Goal: Task Accomplishment & Management: Manage account settings

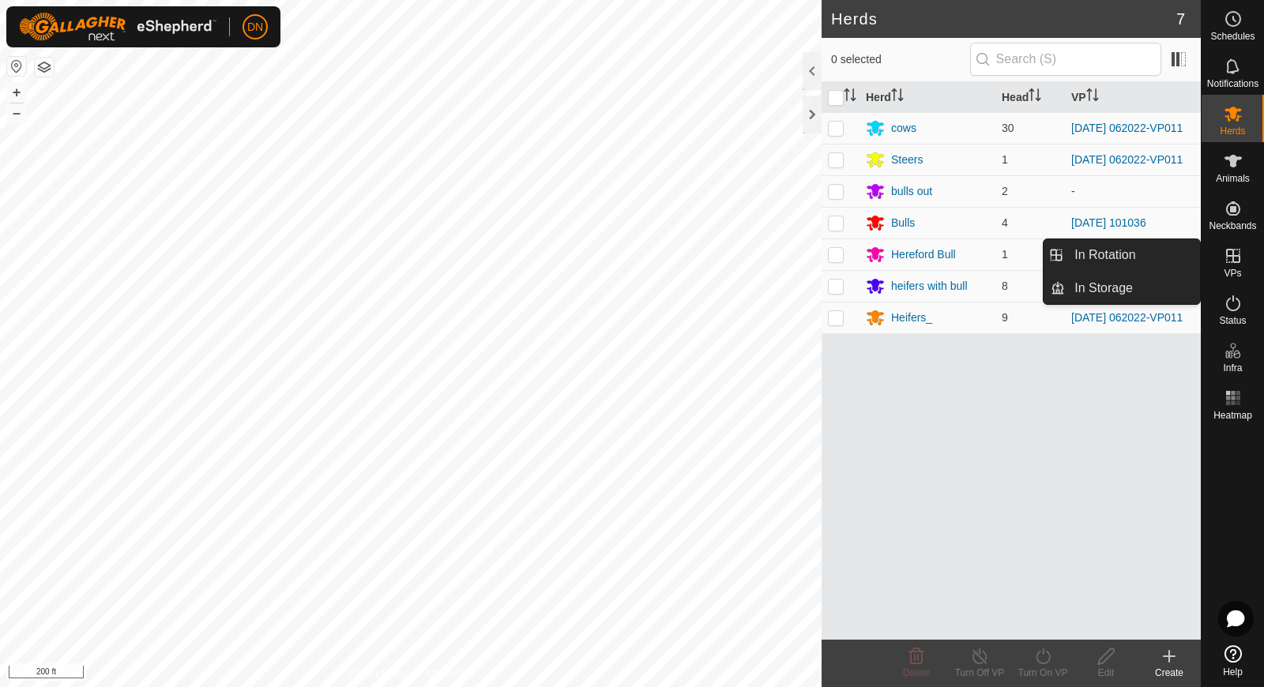
click at [1234, 257] on icon at bounding box center [1233, 256] width 14 height 14
click at [1123, 252] on link "In Rotation" at bounding box center [1132, 255] width 135 height 32
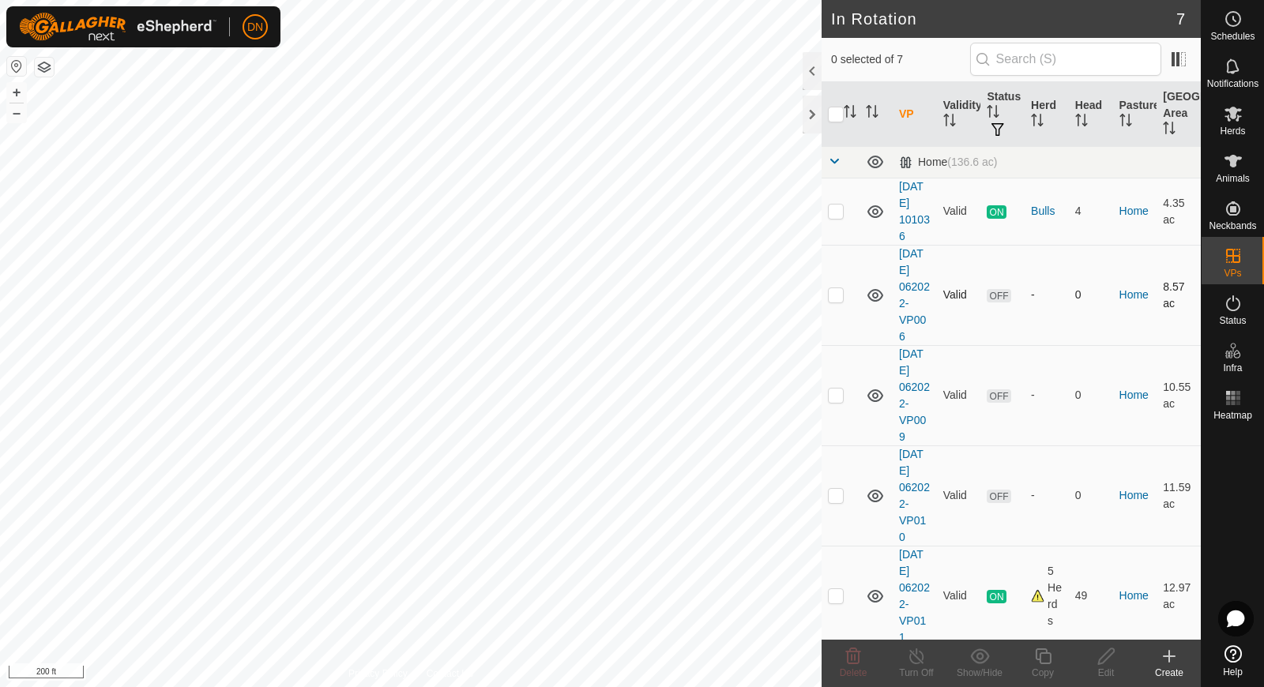
click at [833, 294] on p-checkbox at bounding box center [836, 294] width 16 height 13
click at [855, 675] on span "Delete" at bounding box center [854, 673] width 28 height 11
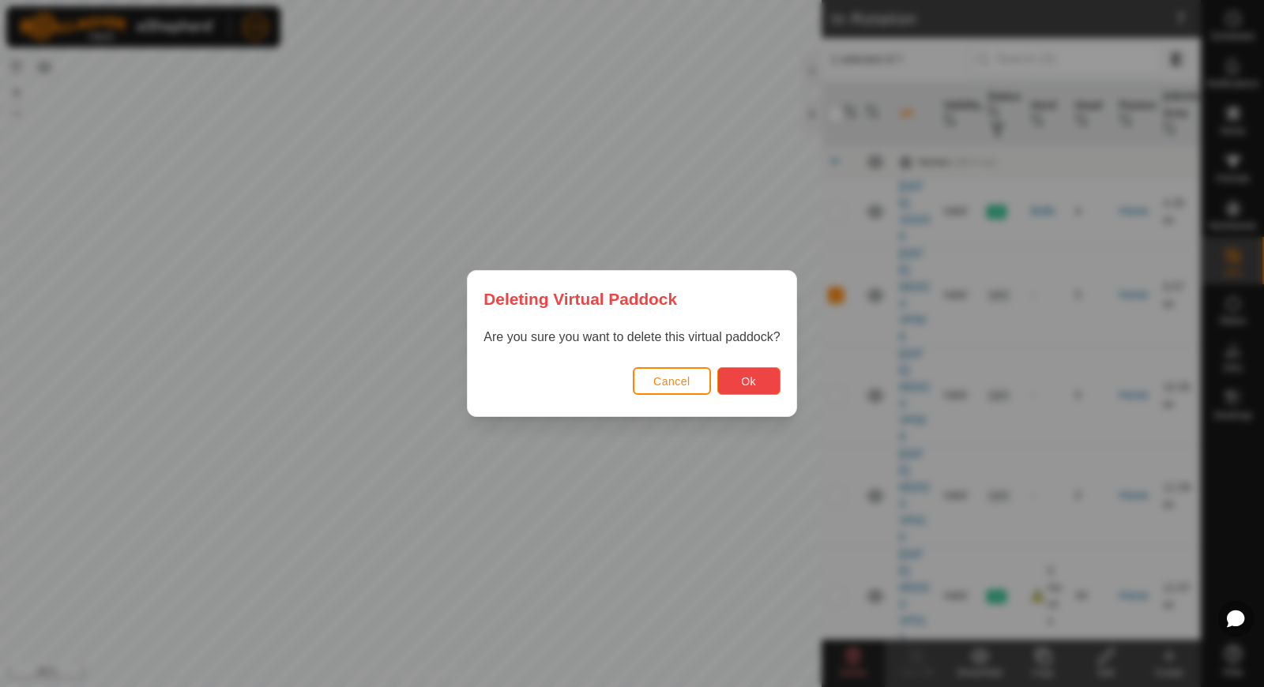
click at [760, 379] on button "Ok" at bounding box center [748, 381] width 63 height 28
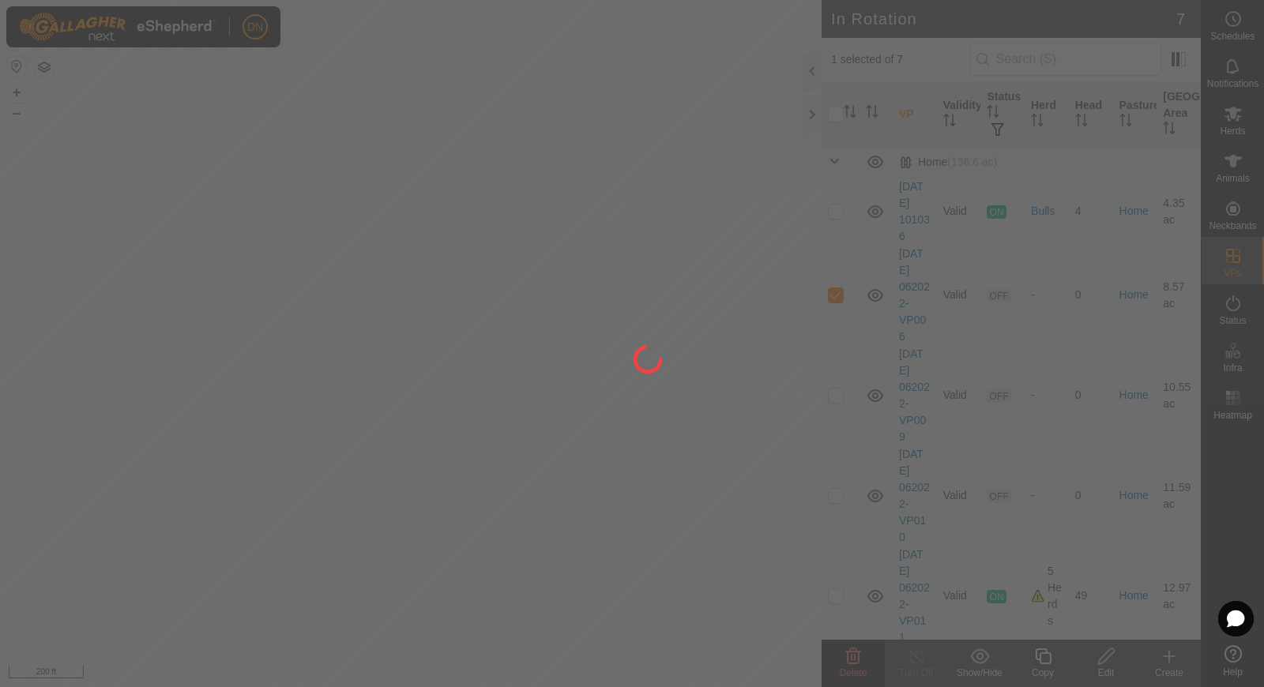
checkbox input "false"
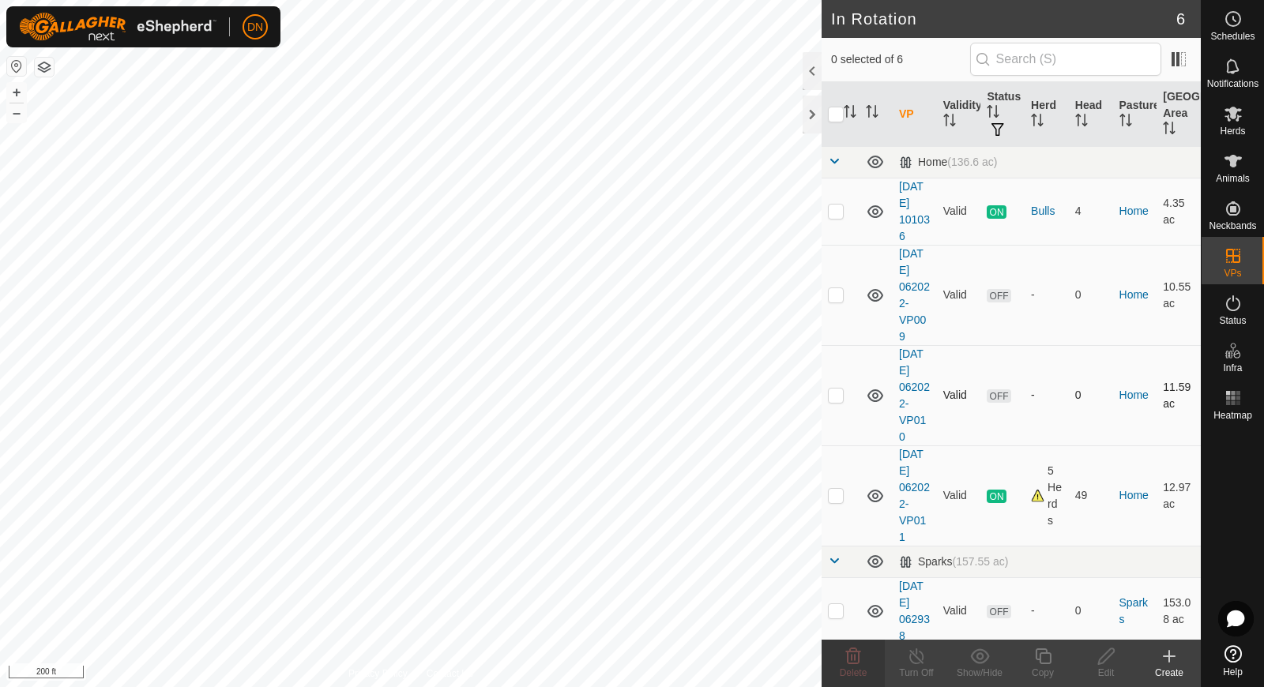
click at [837, 399] on p-checkbox at bounding box center [836, 395] width 16 height 13
checkbox input "true"
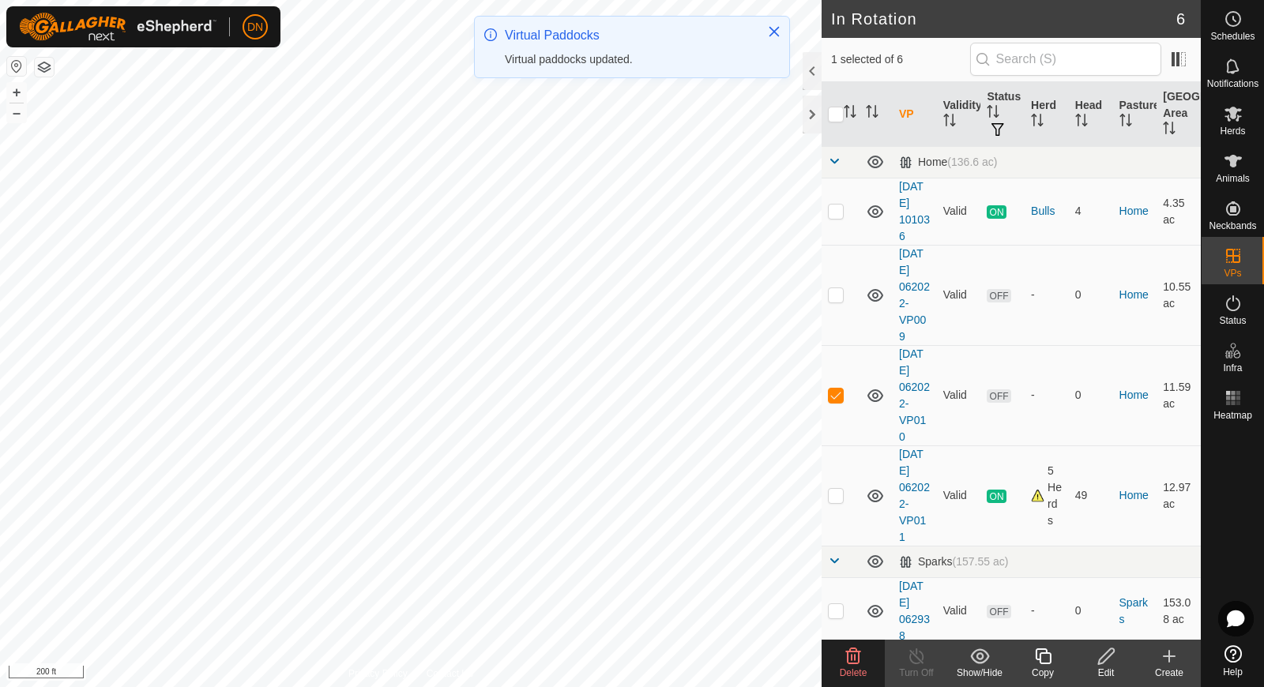
click at [856, 660] on icon at bounding box center [853, 656] width 19 height 19
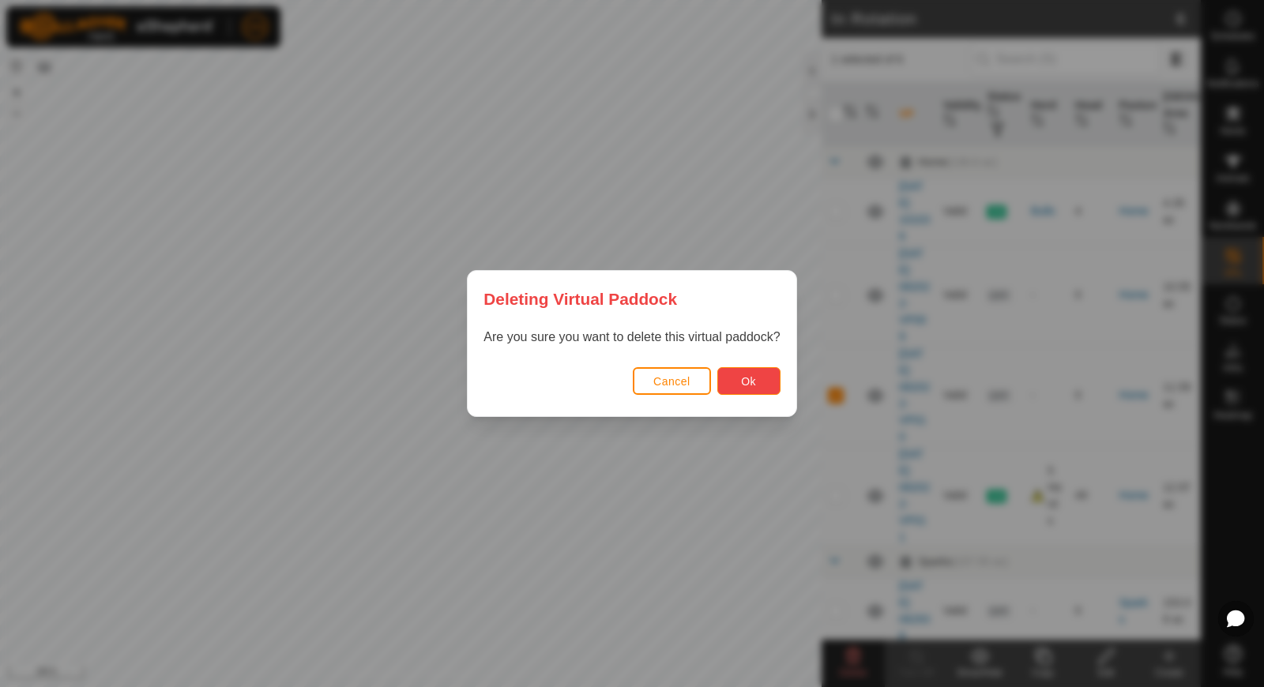
click at [743, 378] on span "Ok" at bounding box center [748, 381] width 15 height 13
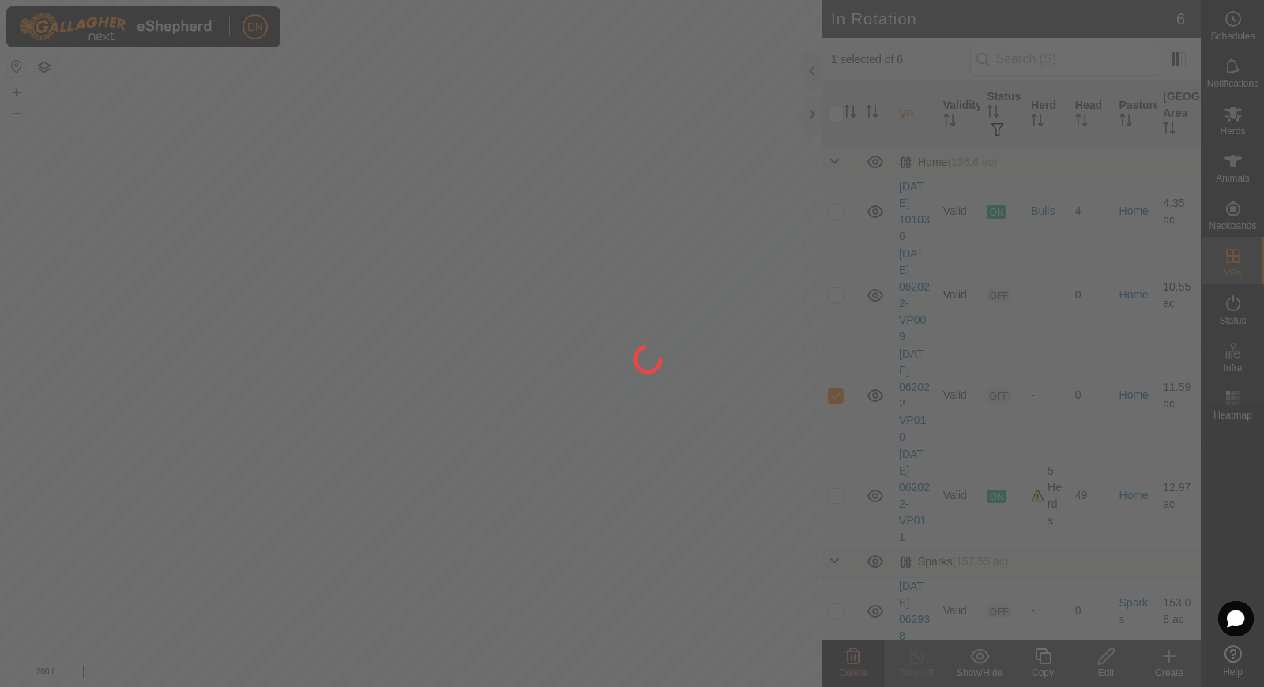
checkbox input "false"
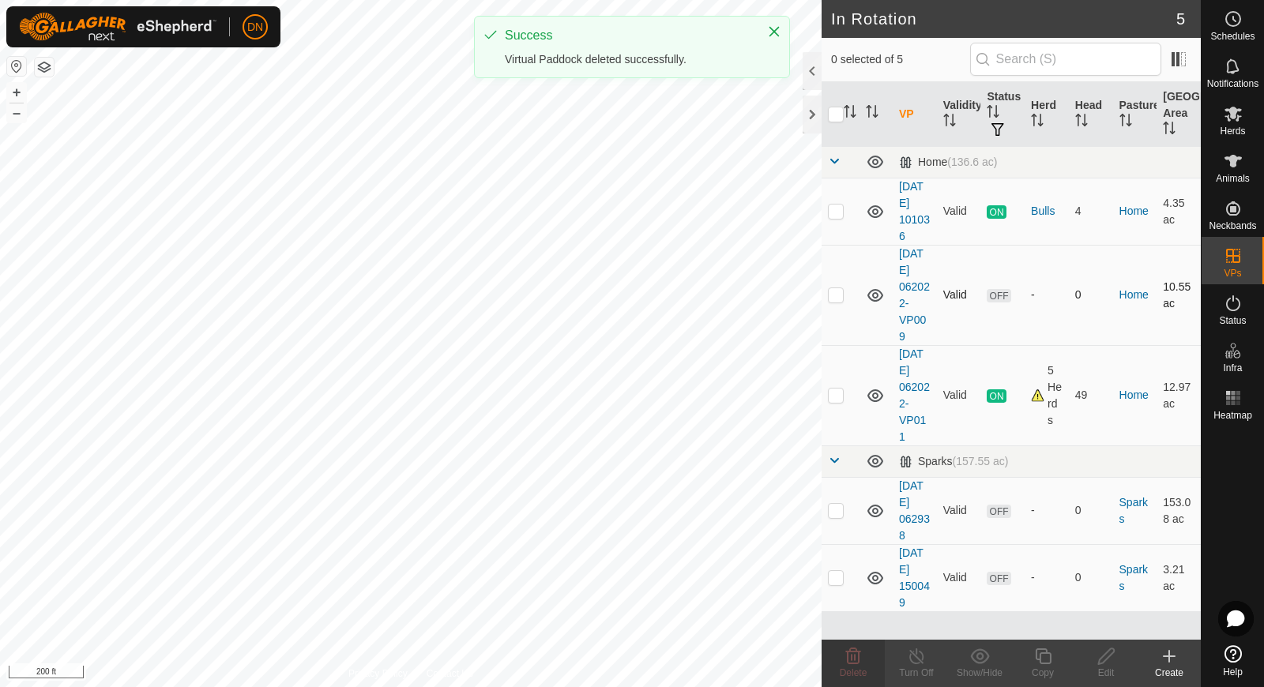
click at [835, 292] on p-checkbox at bounding box center [836, 294] width 16 height 13
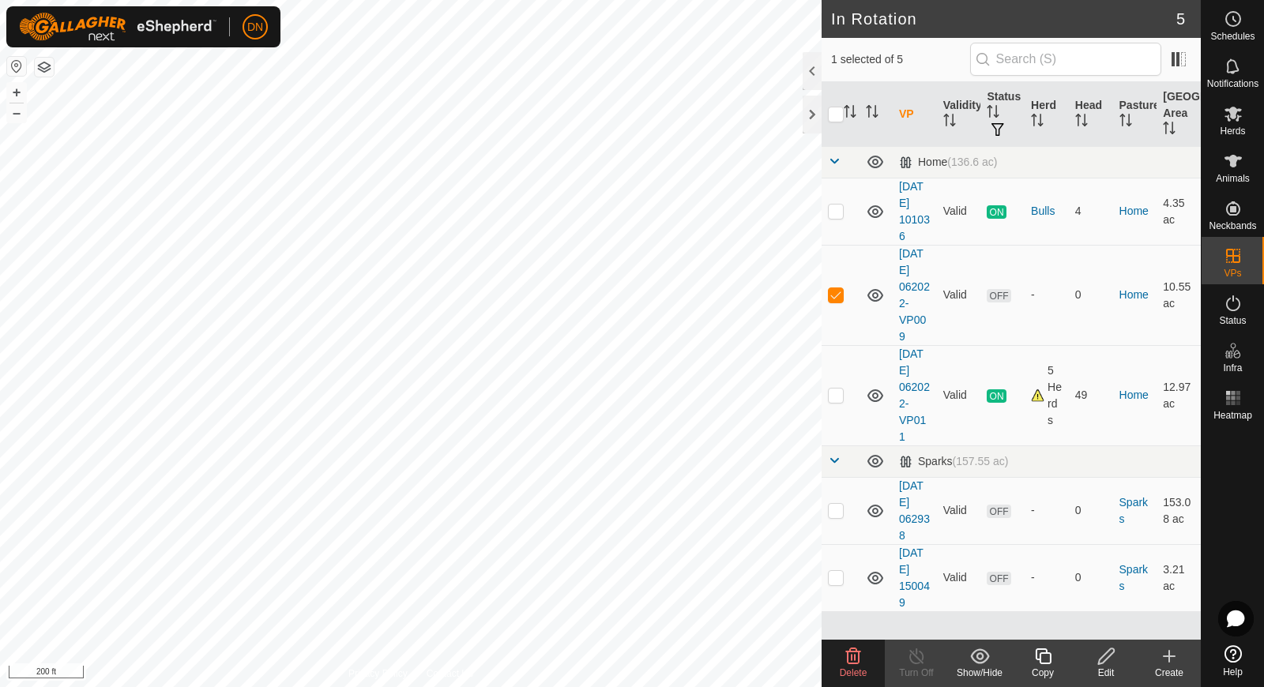
click at [853, 660] on icon at bounding box center [853, 656] width 19 height 19
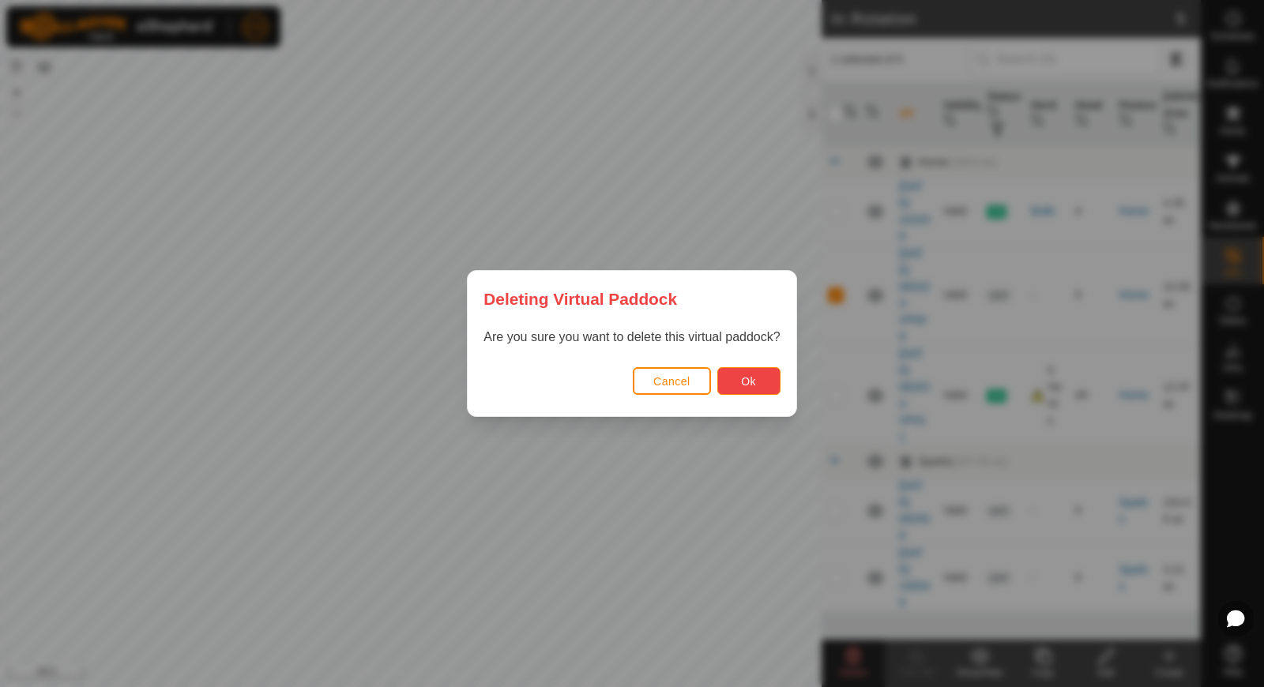
click at [747, 374] on button "Ok" at bounding box center [748, 381] width 63 height 28
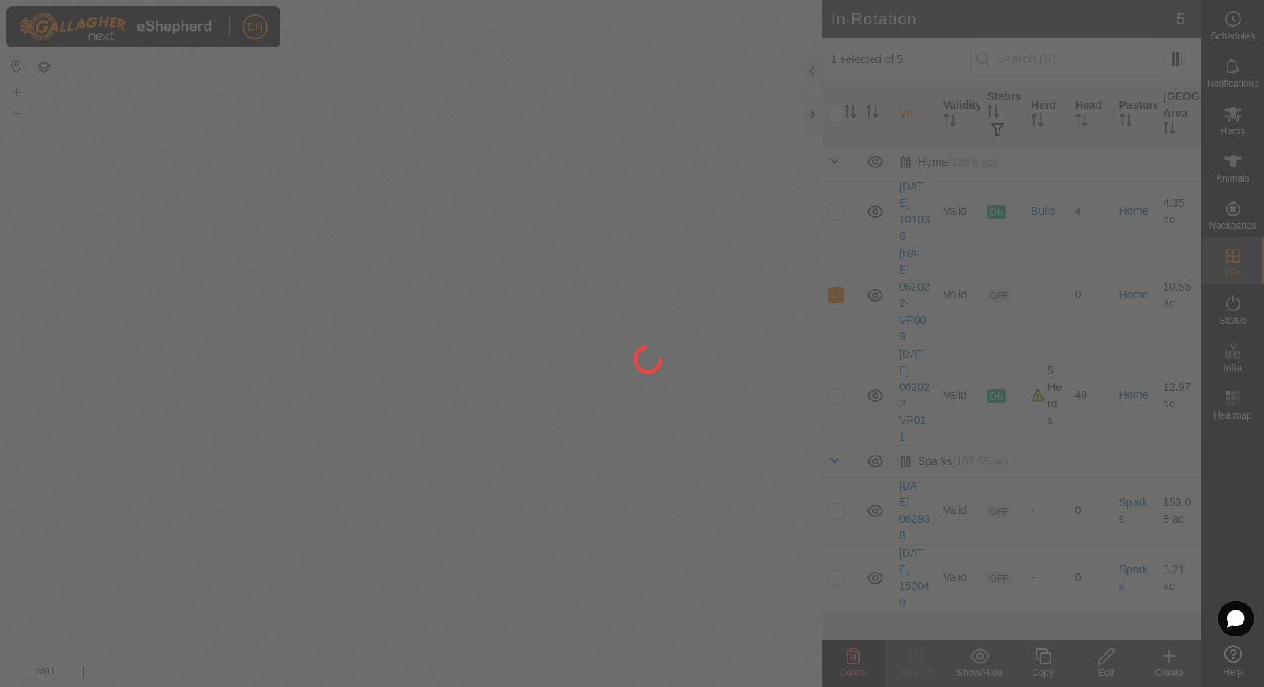
checkbox input "false"
